Goal: Check status: Check status

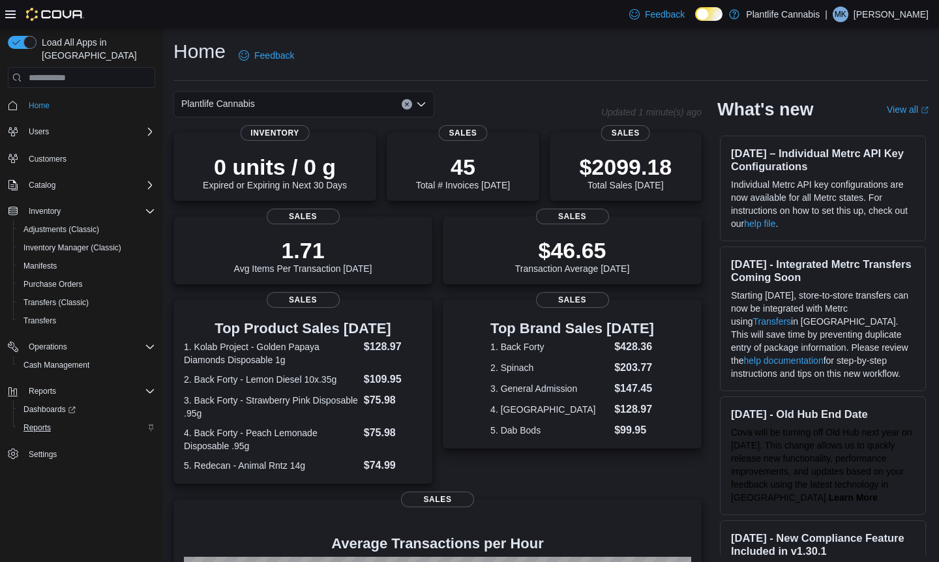
scroll to position [9, 0]
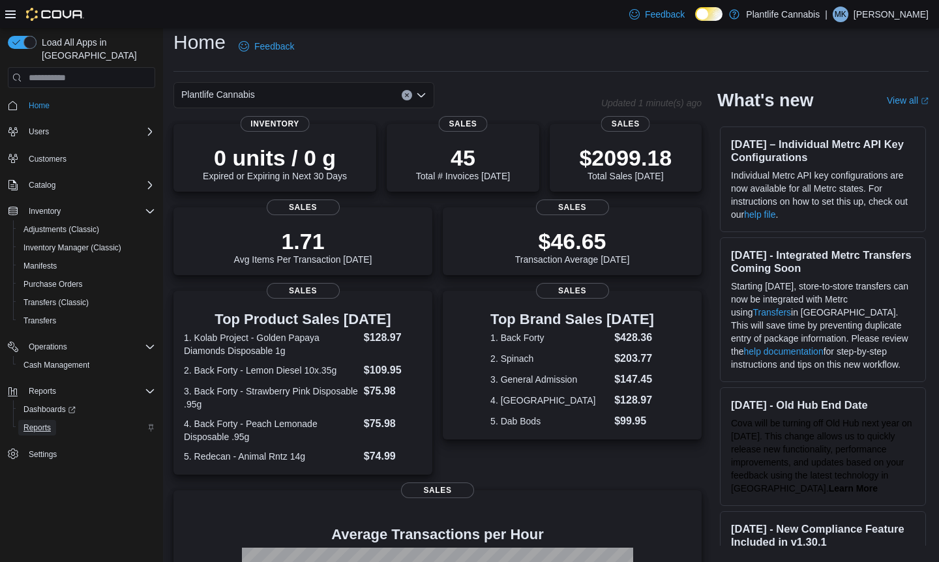
click at [50, 422] on span "Reports" at bounding box center [36, 427] width 27 height 10
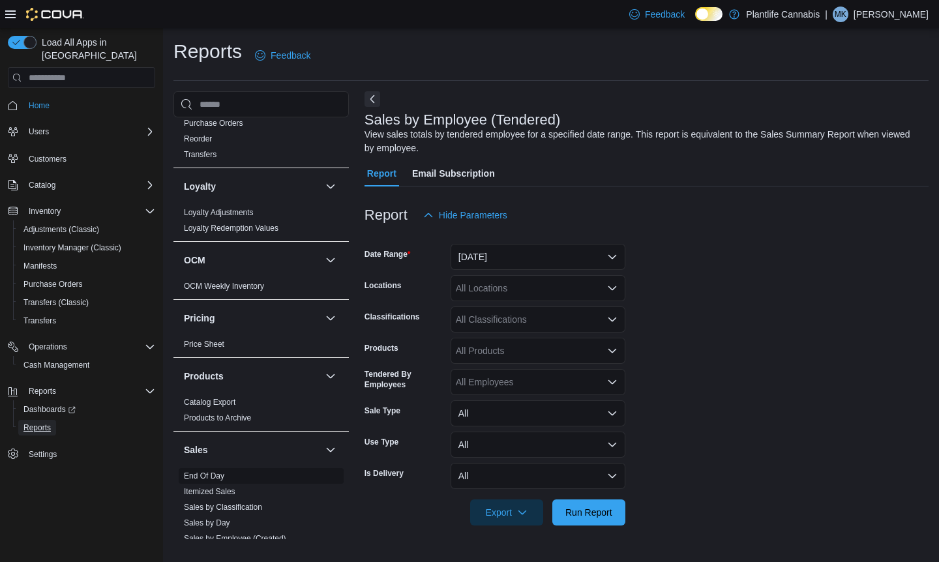
scroll to position [411, 0]
click at [215, 476] on link "End Of Day" at bounding box center [204, 475] width 40 height 9
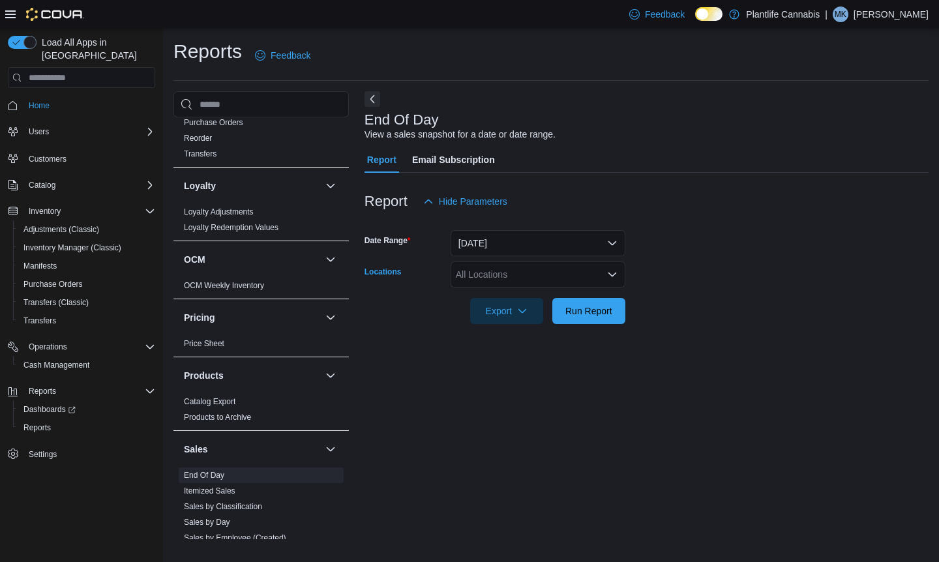
click at [567, 278] on div "All Locations" at bounding box center [537, 274] width 175 height 26
type input "***"
click at [562, 293] on div "[PERSON_NAME]" at bounding box center [537, 296] width 159 height 13
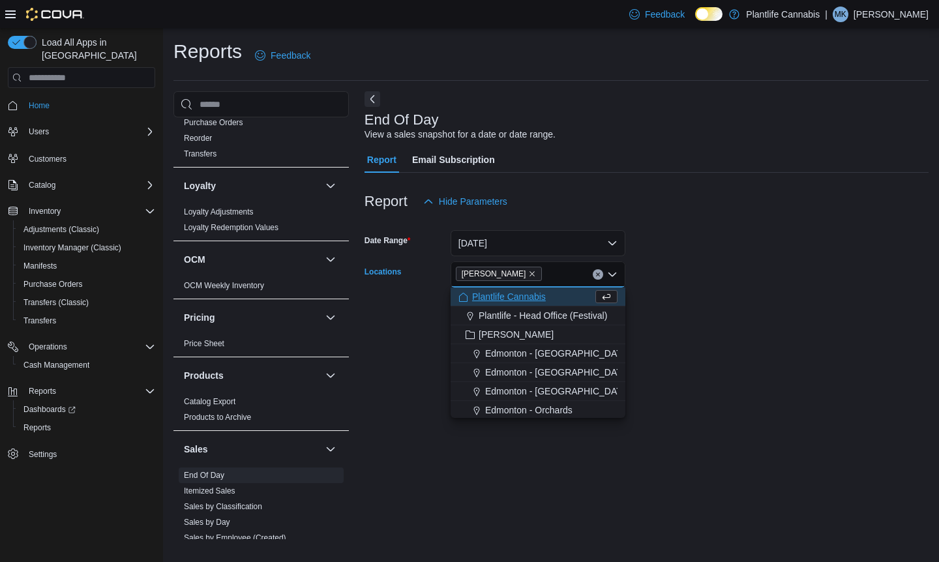
click at [659, 306] on form "Date Range [DATE] Locations [GEOGRAPHIC_DATA] Combo box. Selected. [GEOGRAPHIC_…" at bounding box center [646, 269] width 564 height 110
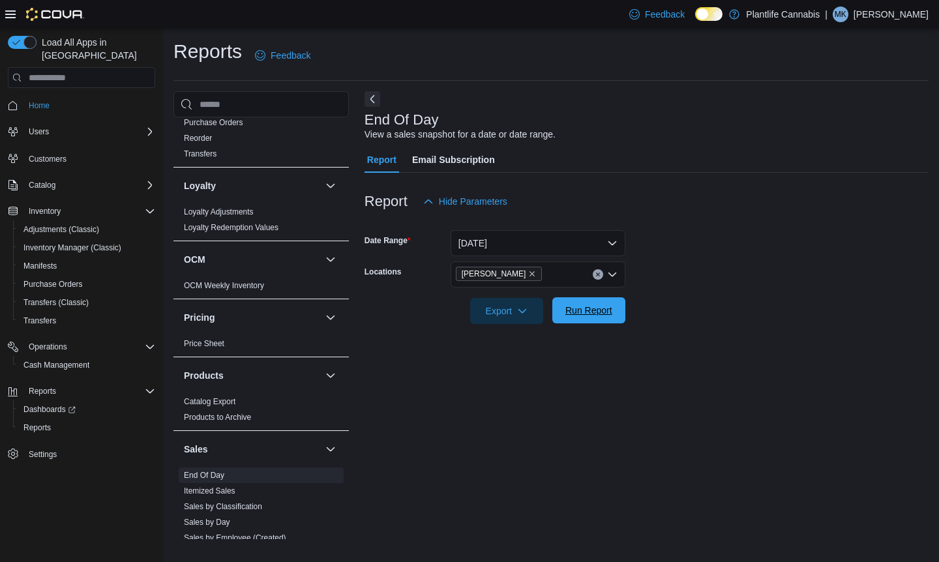
click at [613, 310] on span "Run Report" at bounding box center [588, 310] width 57 height 26
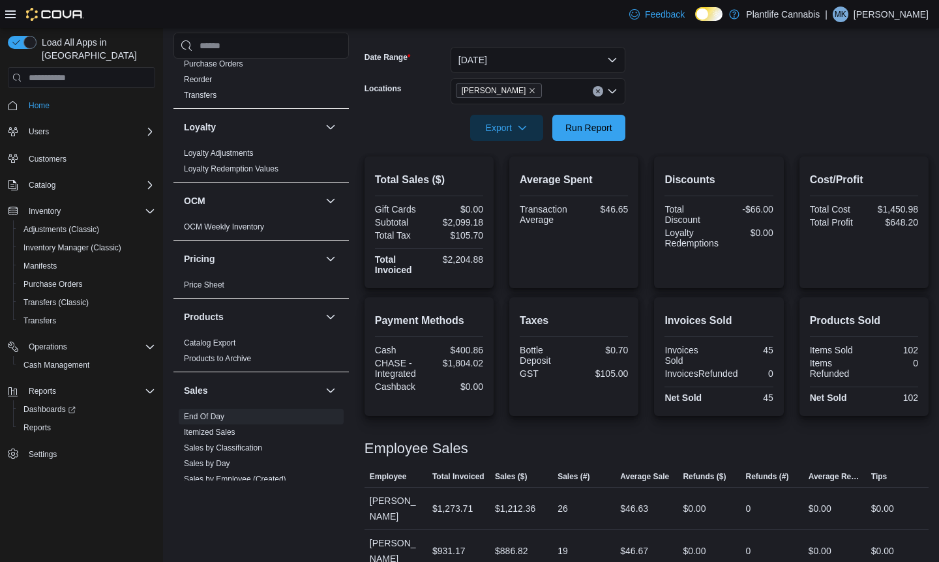
scroll to position [188, 0]
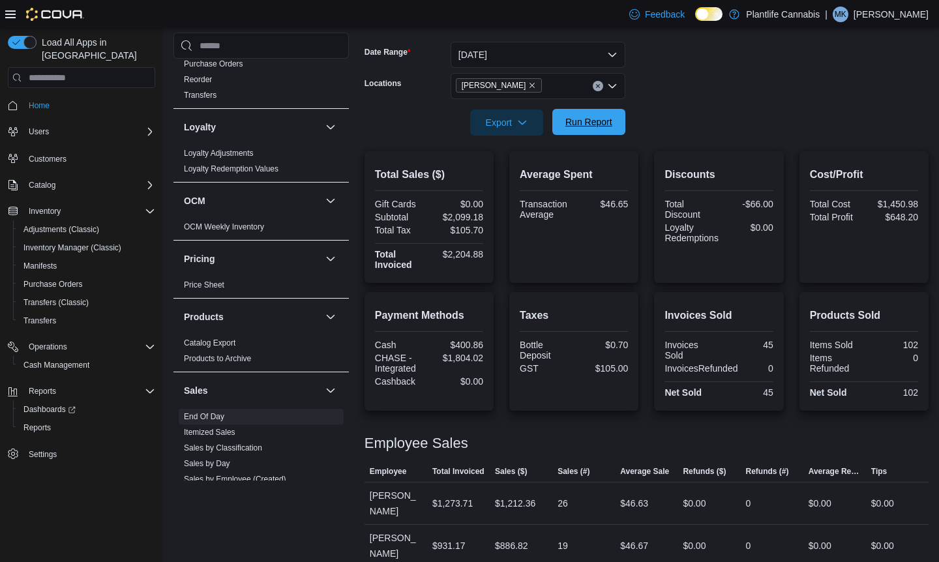
click at [585, 130] on span "Run Report" at bounding box center [588, 122] width 57 height 26
